Goal: Use online tool/utility: Utilize a website feature to perform a specific function

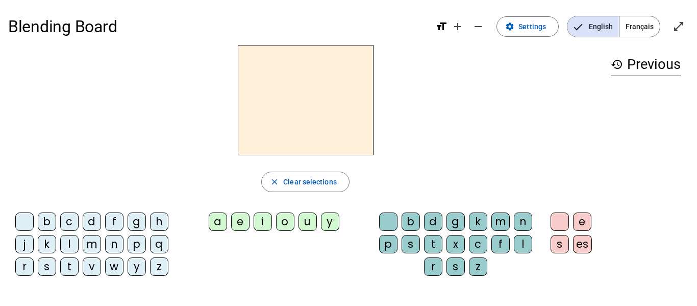
click at [643, 22] on span "Français" at bounding box center [639, 26] width 40 height 20
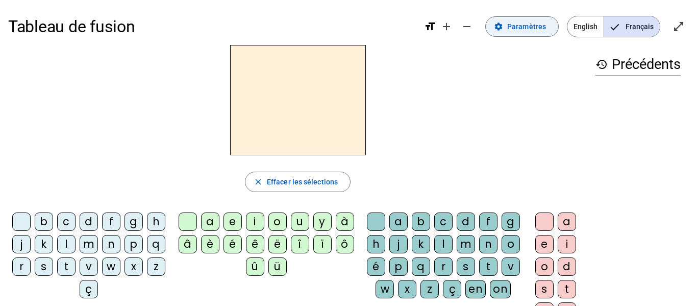
click at [523, 28] on span "Paramètres" at bounding box center [526, 26] width 39 height 12
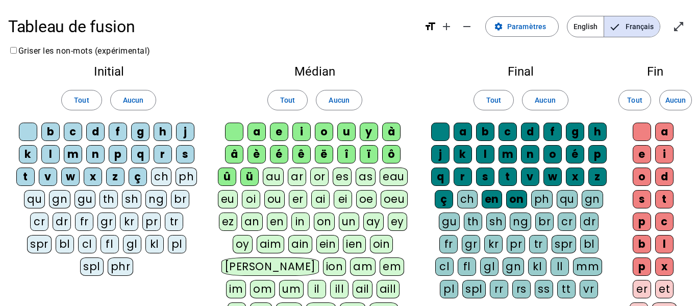
click at [75, 221] on div "fr" at bounding box center [84, 221] width 18 height 18
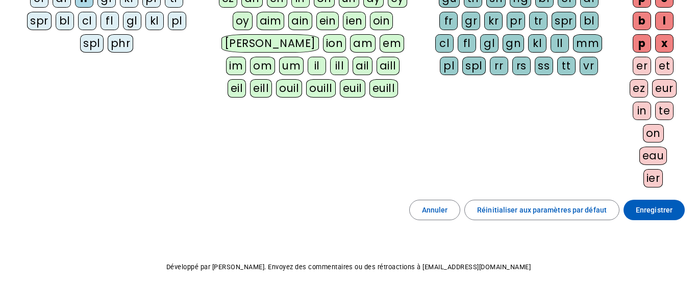
scroll to position [223, 0]
click at [649, 210] on span "Enregistrer" at bounding box center [654, 209] width 37 height 12
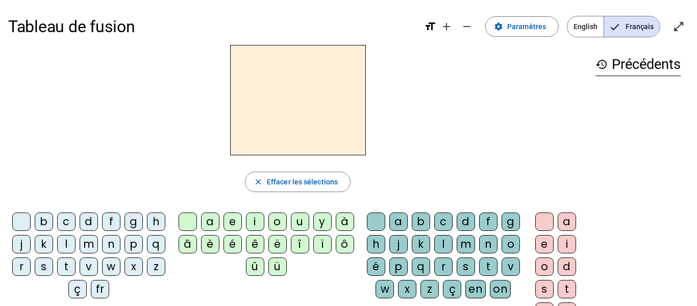
click at [109, 291] on div "fr" at bounding box center [100, 289] width 18 height 18
click at [212, 244] on div "è" at bounding box center [210, 244] width 18 height 18
click at [453, 266] on div "r" at bounding box center [443, 266] width 18 height 18
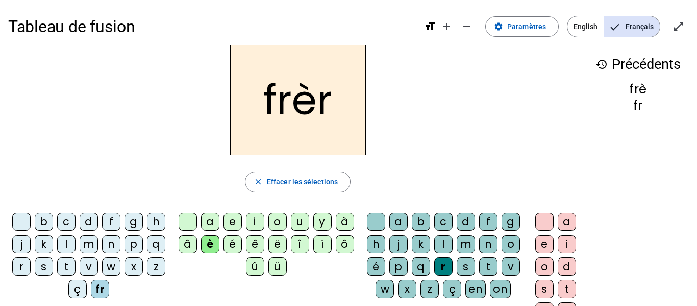
click at [552, 247] on div "e" at bounding box center [544, 244] width 18 height 18
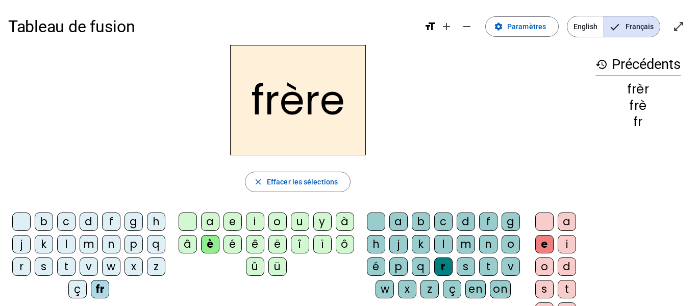
click at [124, 253] on div "p" at bounding box center [133, 244] width 18 height 18
click at [98, 247] on div "m" at bounding box center [89, 244] width 18 height 18
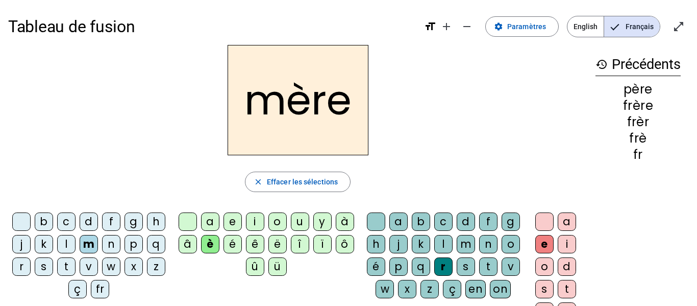
click at [143, 226] on div "g" at bounding box center [133, 221] width 18 height 18
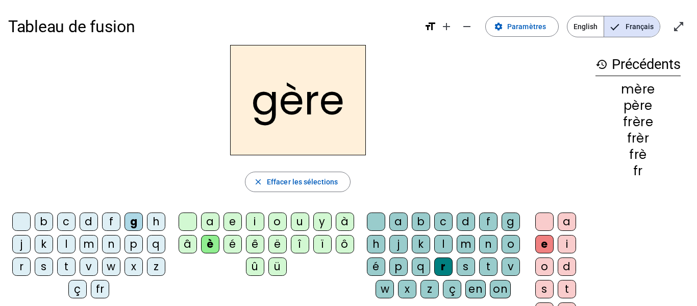
click at [212, 217] on div "a" at bounding box center [210, 221] width 18 height 18
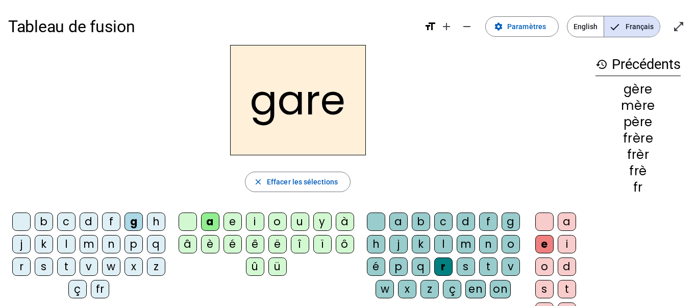
click at [502, 231] on div "g" at bounding box center [511, 221] width 18 height 18
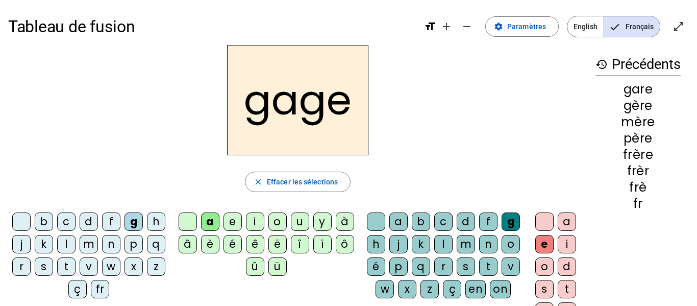
click at [53, 266] on div "s" at bounding box center [44, 266] width 18 height 18
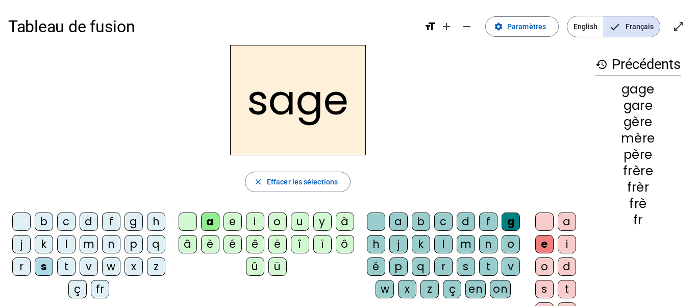
click at [124, 253] on div "p" at bounding box center [133, 244] width 18 height 18
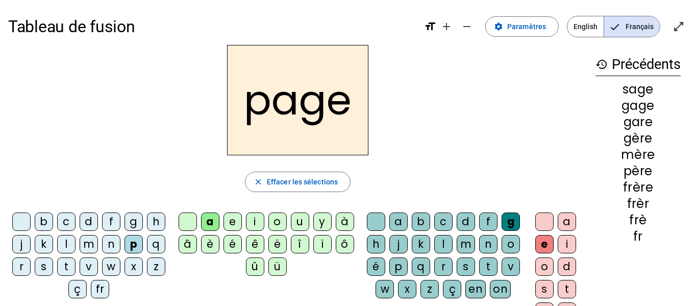
click at [262, 220] on div "i" at bounding box center [255, 221] width 18 height 18
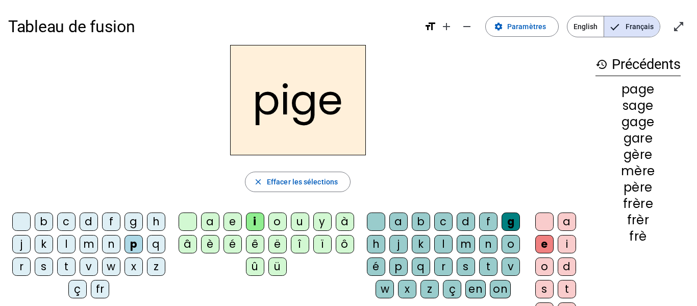
click at [120, 219] on div "f" at bounding box center [111, 221] width 18 height 18
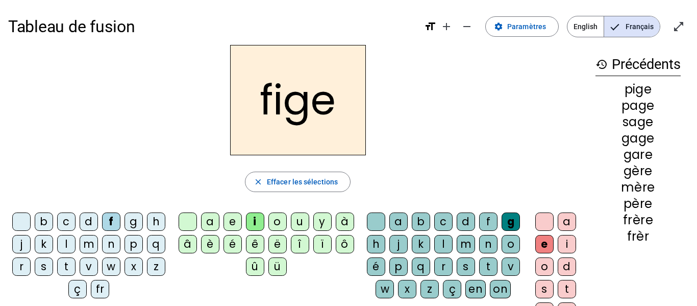
click at [416, 293] on div "x" at bounding box center [407, 289] width 18 height 18
